Goal: Communication & Community: Answer question/provide support

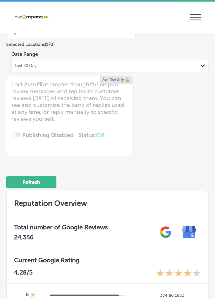
scroll to position [81, 0]
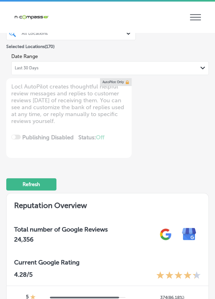
click at [193, 69] on div "Last 30 Days Path Created with Sketch." at bounding box center [110, 68] width 191 height 5
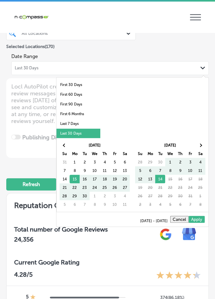
click at [187, 42] on div "Business + Location All Locations Path Created with Sketch. Selected Locations …" at bounding box center [107, 45] width 203 height 60
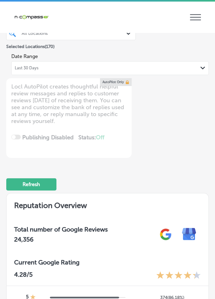
click at [156, 53] on div "Date Range Last 30 Days Path Created with Sketch." at bounding box center [110, 62] width 198 height 25
click at [147, 63] on div "Last 30 Days Path Created with Sketch." at bounding box center [110, 68] width 198 height 14
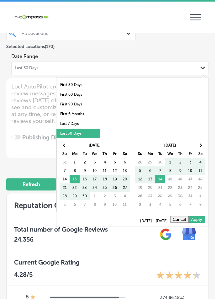
click at [89, 126] on li "Last 7 Days" at bounding box center [79, 124] width 44 height 10
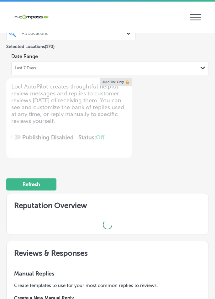
scroll to position [1, 0]
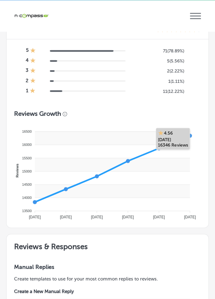
type textarea "x"
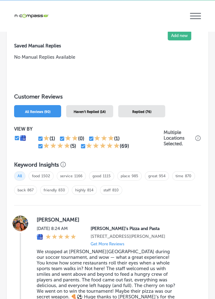
click at [84, 147] on input "checkbox" at bounding box center [83, 147] width 6 height 6
checkbox input "false"
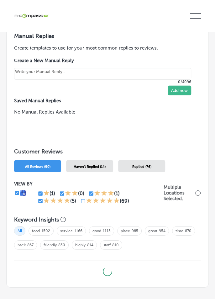
type textarea "x"
click at [43, 223] on div "All food 1502 service 1166 good 1115 place 985 great 954 time 870 back 867 frie…" at bounding box center [107, 240] width 187 height 35
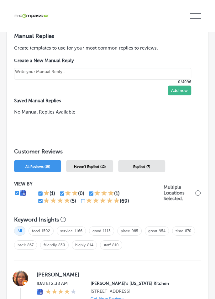
scroll to position [612, 0]
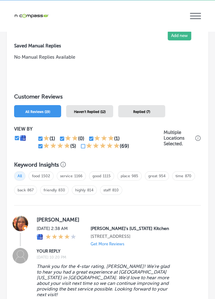
click at [43, 154] on div "VIEW BY (1) (0) (1) (5) (69) Multiple Locations Selected." at bounding box center [107, 138] width 187 height 36
click at [40, 148] on input "checkbox" at bounding box center [41, 147] width 6 height 6
checkbox input "false"
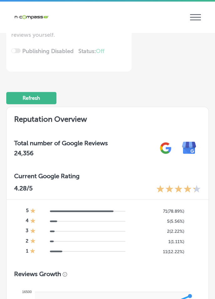
scroll to position [0, 0]
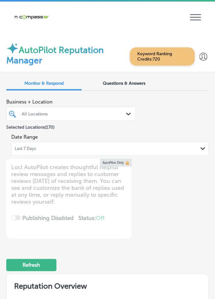
click at [165, 150] on div "Last 7 Days Path Created with Sketch." at bounding box center [110, 148] width 191 height 5
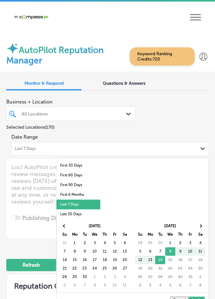
click at [185, 111] on div "Business + Location All Locations Path Created with Sketch. Selected Locations …" at bounding box center [107, 126] width 203 height 60
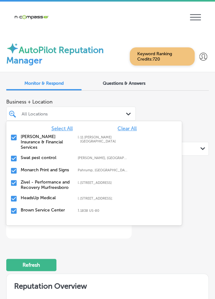
click at [131, 100] on span "Business + Location" at bounding box center [71, 102] width 130 height 6
click at [132, 129] on span "Clear All" at bounding box center [127, 129] width 19 height 6
type textarea "x"
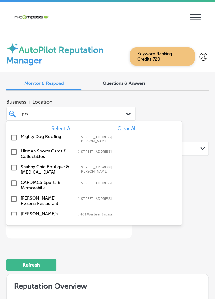
type input "pop"
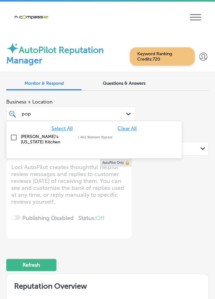
click at [15, 140] on input "checkbox" at bounding box center [14, 138] width 8 height 8
type textarea "x"
type input "pop"
click at [191, 106] on div "Business + Location option [STREET_ADDRESS]. option focused, 1 of 171. 2 result…" at bounding box center [107, 126] width 203 height 60
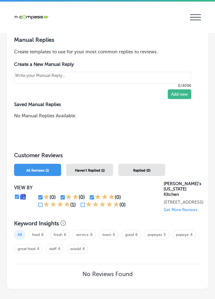
scroll to position [1, 0]
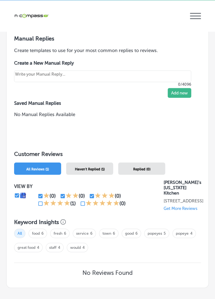
click at [112, 167] on div "Haven't Replied (1)" at bounding box center [89, 169] width 47 height 12
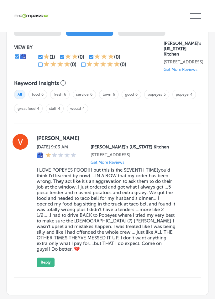
click at [52, 258] on button "Reply" at bounding box center [46, 262] width 18 height 9
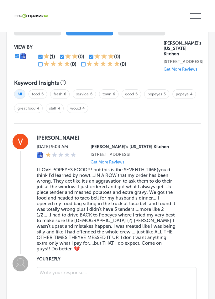
scroll to position [693, 0]
click at [48, 257] on label "YOUR REPLY" at bounding box center [114, 259] width 155 height 5
click at [153, 269] on textarea at bounding box center [117, 286] width 160 height 36
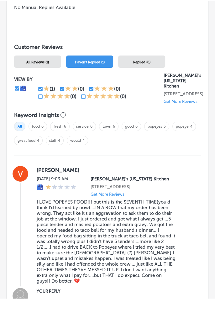
type textarea "x"
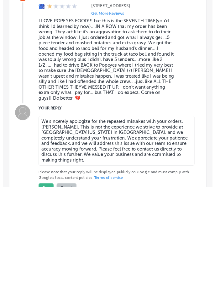
scroll to position [735, 0]
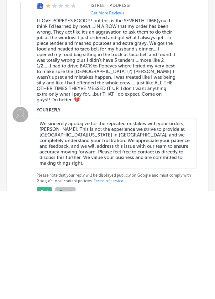
type textarea "We sincerely apologize for the repeated mistakes with your orders, [PERSON_NAME…"
click at [50, 295] on button "Post" at bounding box center [44, 299] width 15 height 9
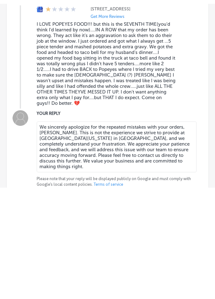
scroll to position [31, 0]
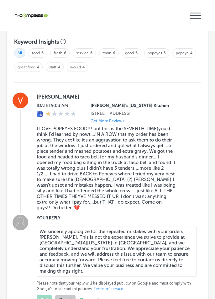
type textarea "x"
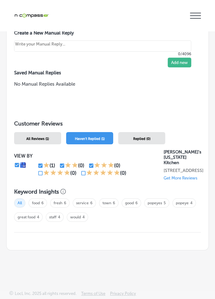
scroll to position [547, 0]
